Goal: Task Accomplishment & Management: Use online tool/utility

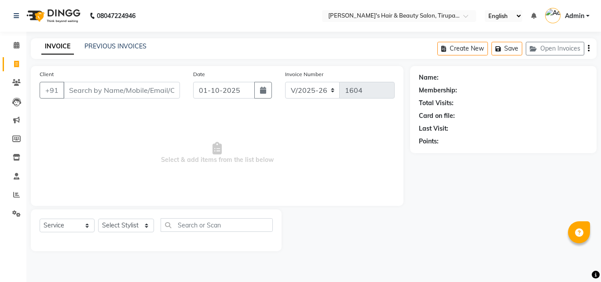
select select "5401"
select select "service"
click at [132, 46] on link "PREVIOUS INVOICES" at bounding box center [115, 46] width 62 height 8
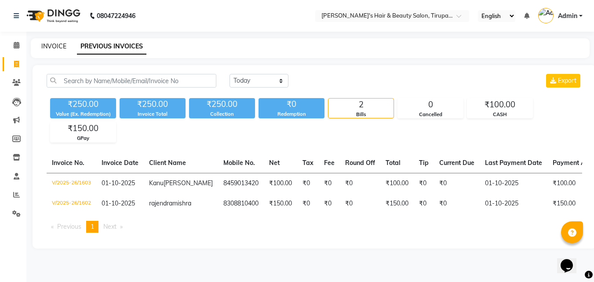
click at [57, 46] on link "INVOICE" at bounding box center [53, 46] width 25 height 8
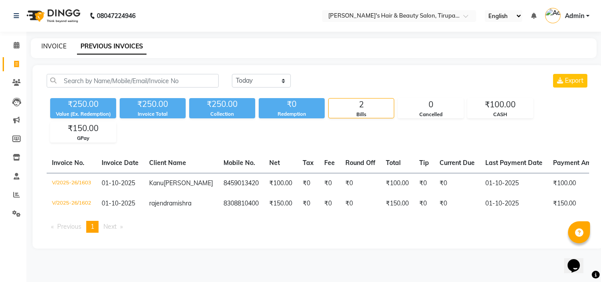
select select "service"
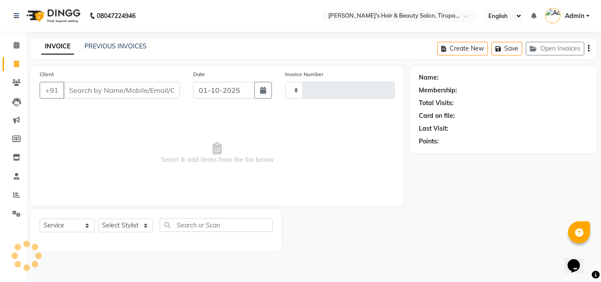
click at [117, 52] on div "INVOICE PREVIOUS INVOICES Create New Save Open Invoices" at bounding box center [314, 48] width 566 height 21
type input "1604"
select select "5401"
click at [121, 47] on link "PREVIOUS INVOICES" at bounding box center [115, 46] width 62 height 8
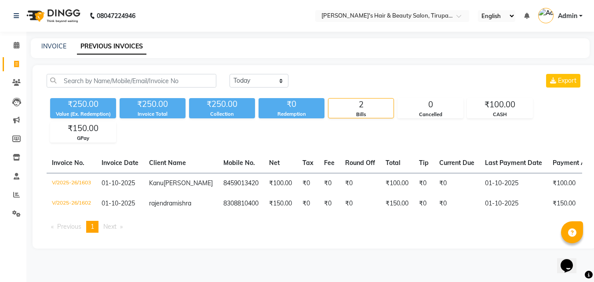
scroll to position [4, 0]
